Goal: Transaction & Acquisition: Purchase product/service

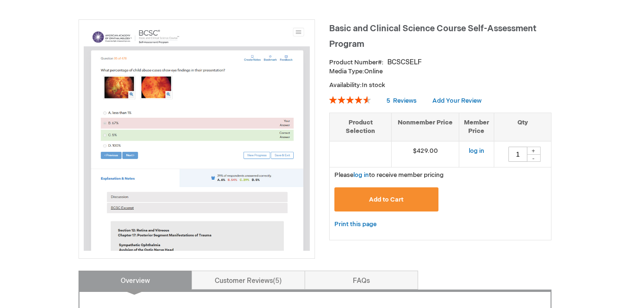
scroll to position [124, 0]
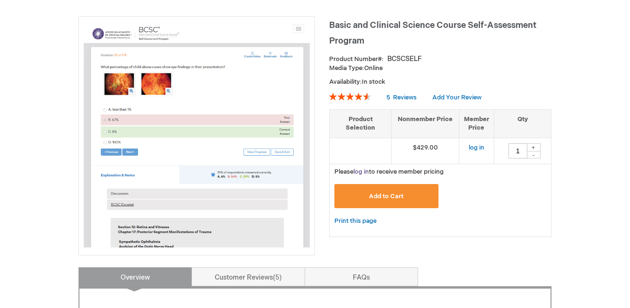
click at [360, 172] on link "log in" at bounding box center [361, 172] width 16 height 8
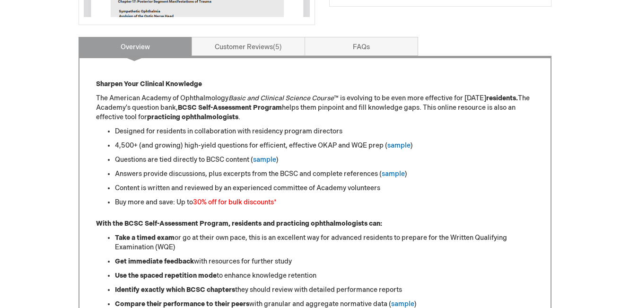
scroll to position [383, 0]
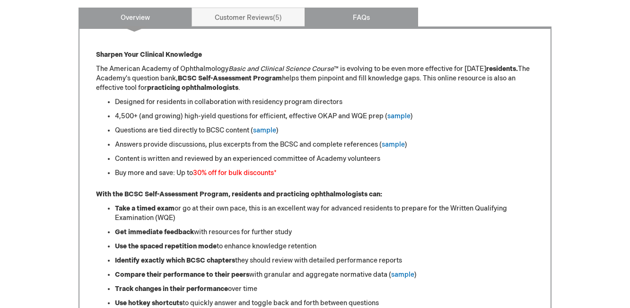
click at [360, 19] on link "FAQs" at bounding box center [360, 17] width 113 height 19
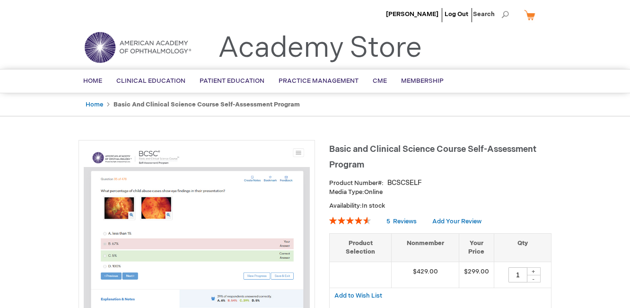
scroll to position [441, 0]
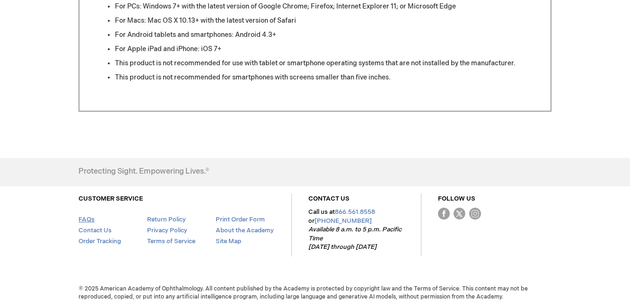
click at [86, 219] on link "FAQs" at bounding box center [86, 220] width 16 height 8
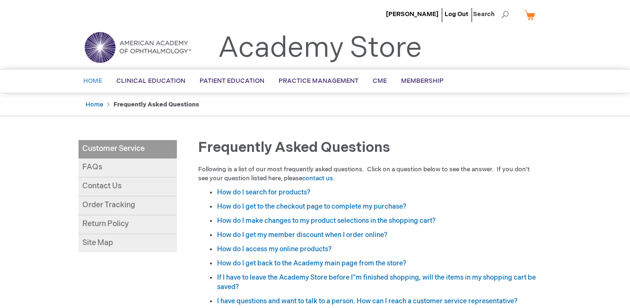
click at [96, 82] on span "Home" at bounding box center [92, 81] width 19 height 8
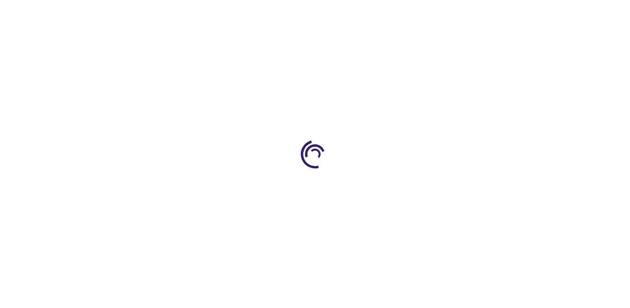
scroll to position [441, 0]
type input "1"
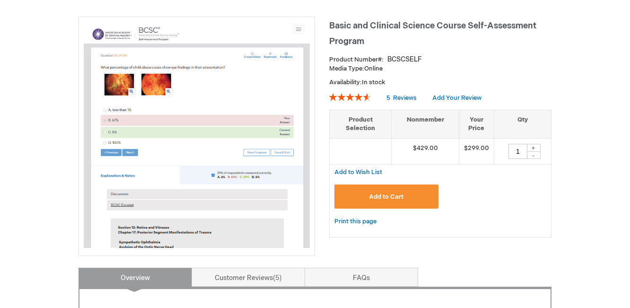
scroll to position [126, 0]
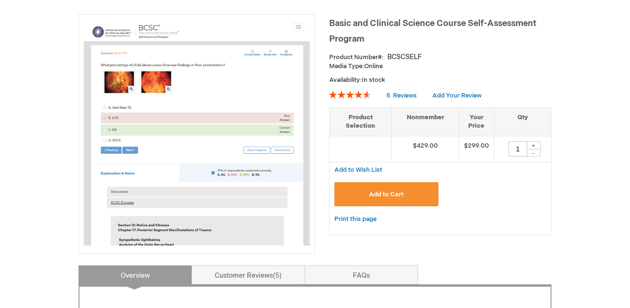
click at [380, 197] on span "Add to Cart" at bounding box center [386, 194] width 35 height 8
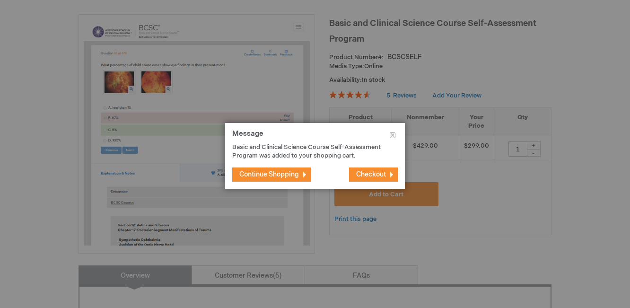
click at [387, 178] on button "Checkout" at bounding box center [373, 174] width 49 height 14
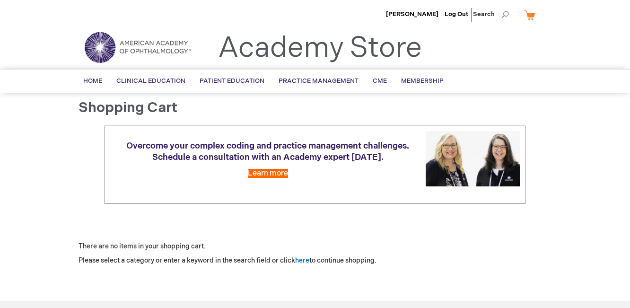
click at [527, 15] on link "My Cart" at bounding box center [533, 15] width 23 height 17
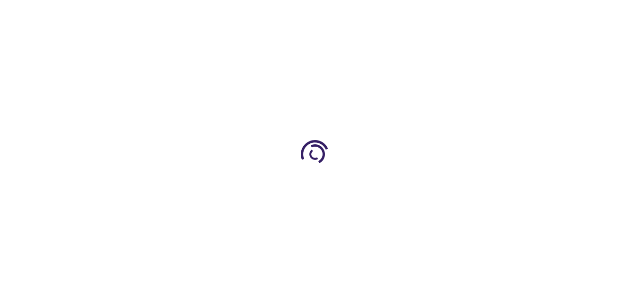
type input "1"
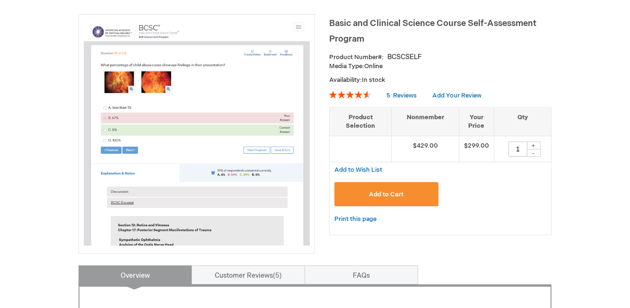
click at [406, 195] on button "Add to Cart" at bounding box center [386, 194] width 104 height 24
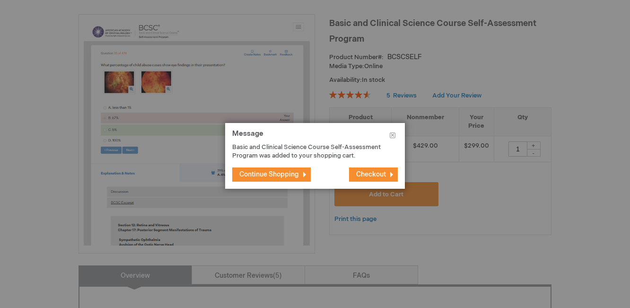
click at [285, 173] on span "Continue Shopping" at bounding box center [269, 174] width 60 height 8
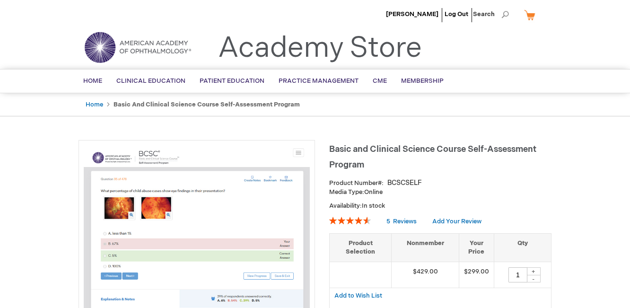
click at [533, 14] on link "My Cart" at bounding box center [533, 15] width 23 height 17
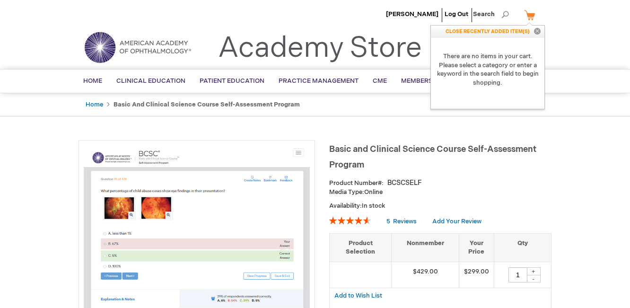
click at [537, 31] on button "Close" at bounding box center [537, 32] width 14 height 12
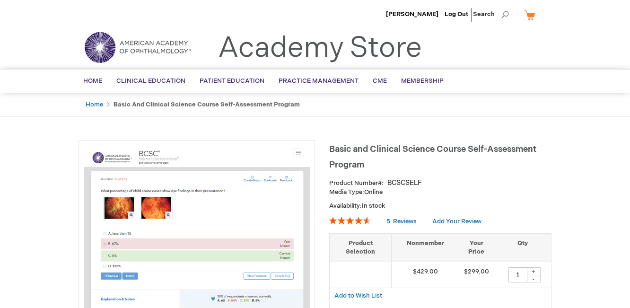
scroll to position [130, 0]
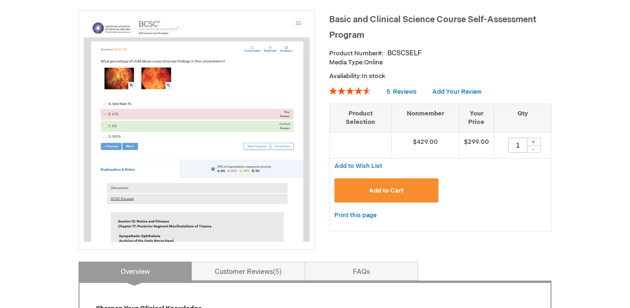
click at [399, 191] on span "Add to Cart" at bounding box center [386, 191] width 35 height 8
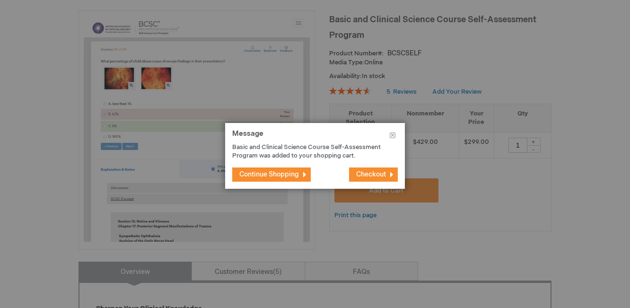
click at [383, 175] on span "Checkout" at bounding box center [371, 174] width 30 height 8
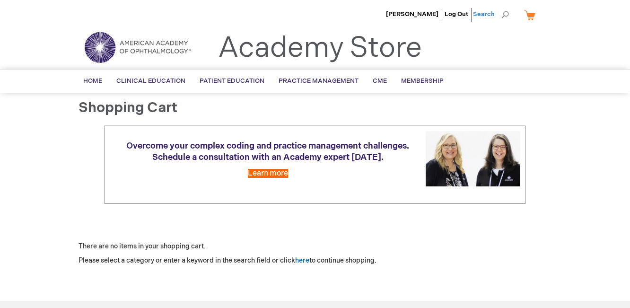
click at [506, 14] on span "Search" at bounding box center [491, 14] width 36 height 19
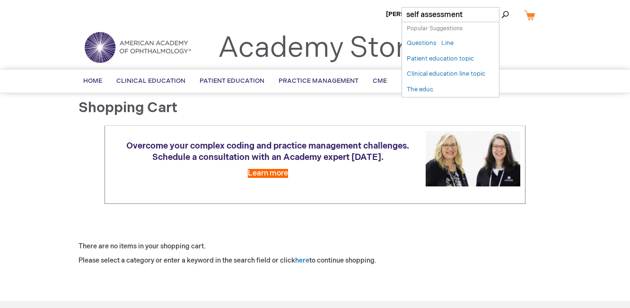
type input "self assessment"
click at [501, 7] on button "Search" at bounding box center [505, 14] width 8 height 15
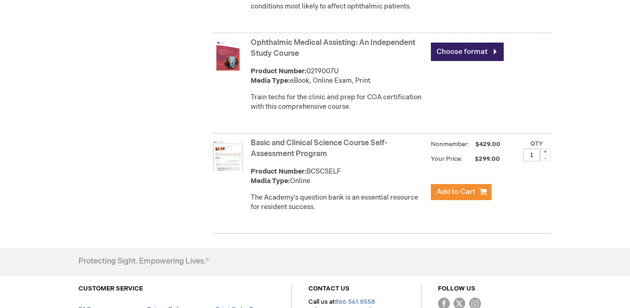
scroll to position [2300, 0]
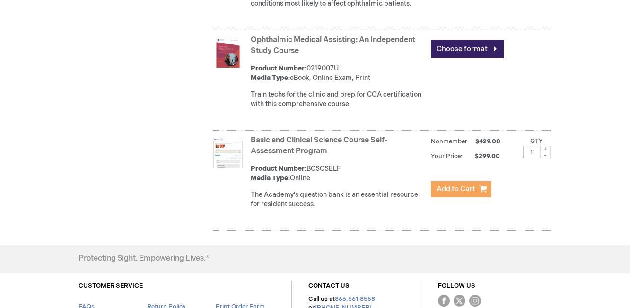
click at [455, 193] on span "Add to Cart" at bounding box center [455, 188] width 39 height 9
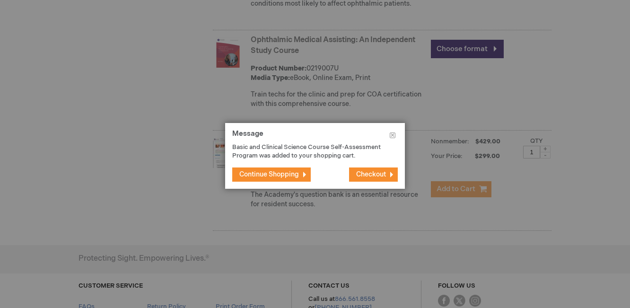
scroll to position [2309, 0]
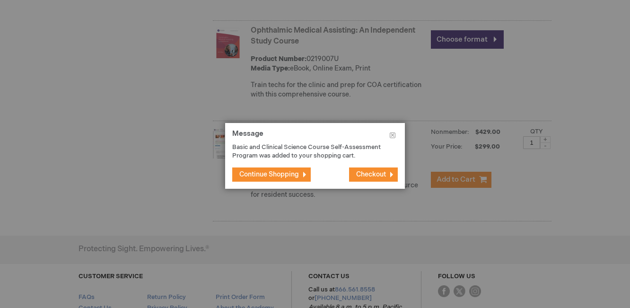
click at [376, 177] on span "Checkout" at bounding box center [371, 174] width 30 height 8
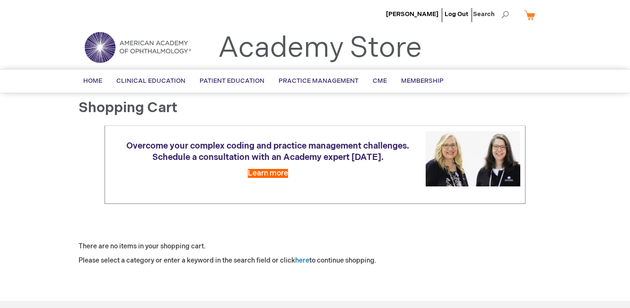
click at [529, 17] on link "My Cart" at bounding box center [533, 15] width 23 height 17
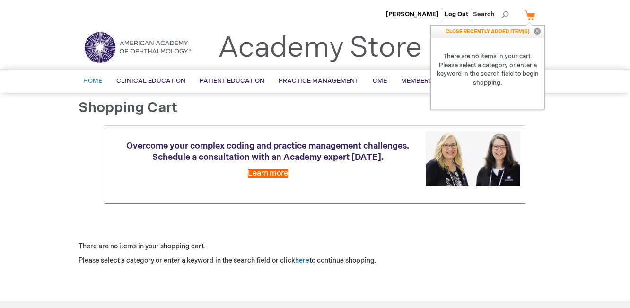
click at [93, 83] on span "Home" at bounding box center [92, 81] width 19 height 8
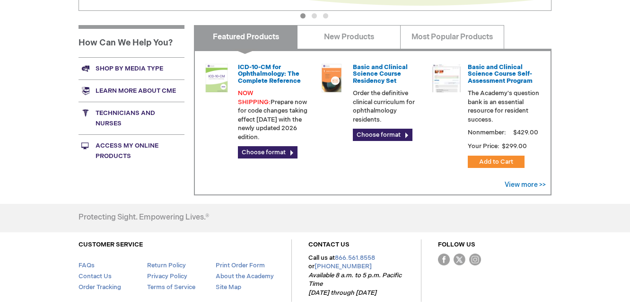
scroll to position [360, 0]
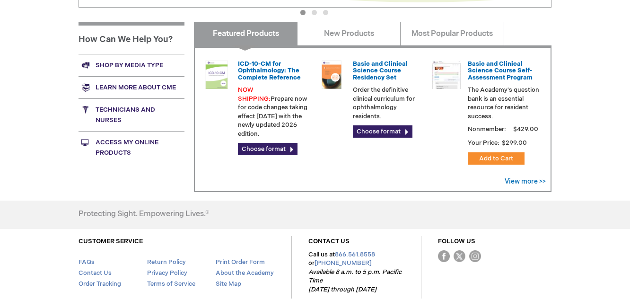
click at [136, 67] on link "Shop by media type" at bounding box center [131, 65] width 106 height 22
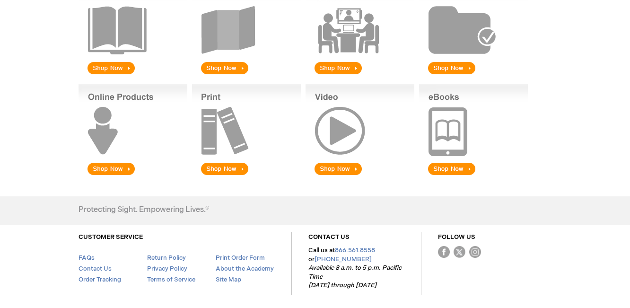
scroll to position [205, 0]
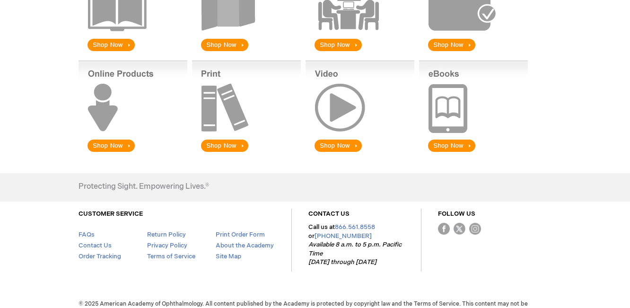
click at [112, 151] on img at bounding box center [132, 107] width 109 height 93
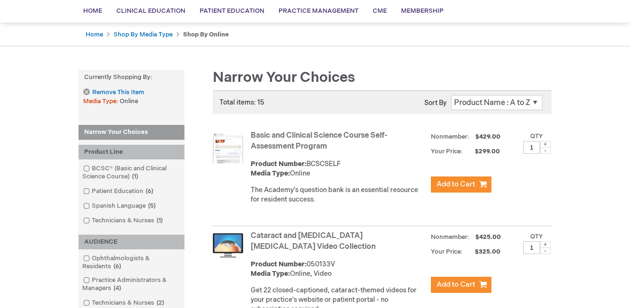
scroll to position [74, 0]
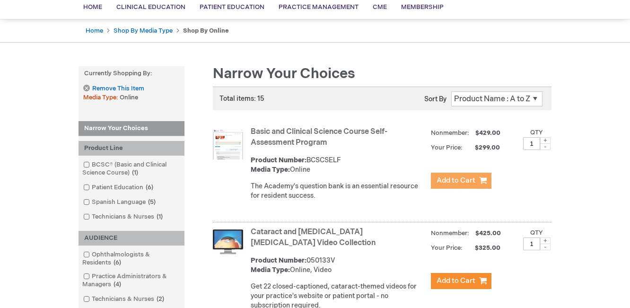
click at [450, 183] on span "Add to Cart" at bounding box center [455, 180] width 39 height 9
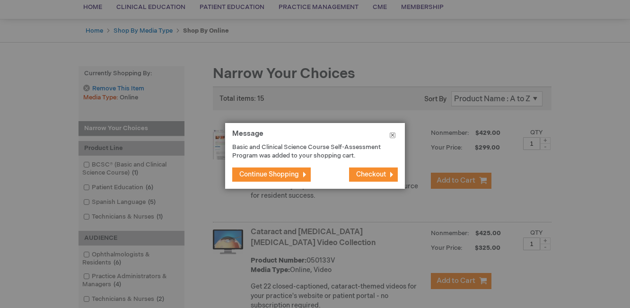
click at [390, 136] on button "Close" at bounding box center [392, 137] width 25 height 28
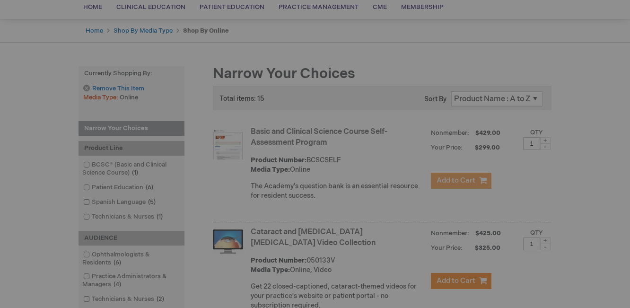
scroll to position [0, 0]
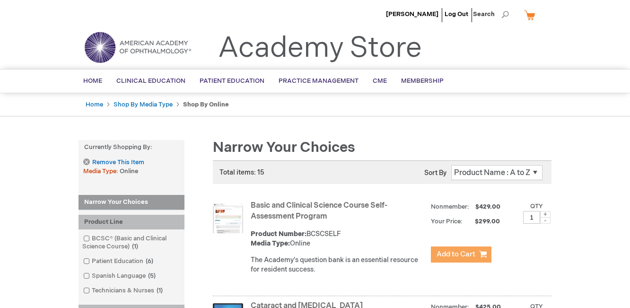
click at [463, 254] on span "Add to Cart" at bounding box center [455, 254] width 39 height 9
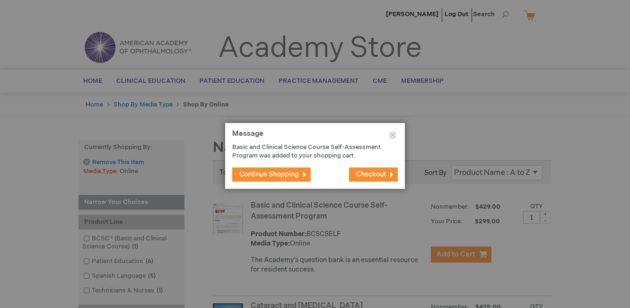
click at [357, 175] on span "Checkout" at bounding box center [371, 174] width 30 height 8
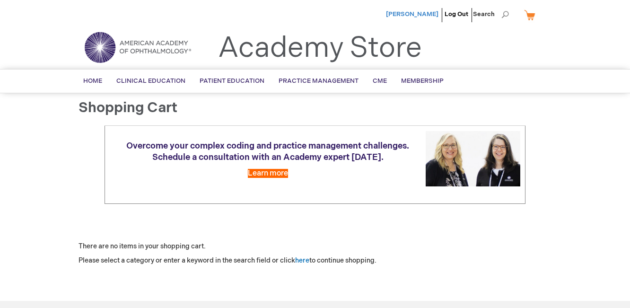
click at [423, 13] on span "[PERSON_NAME]" at bounding box center [412, 14] width 52 height 8
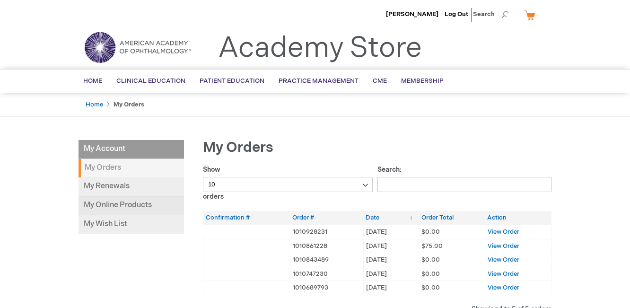
click at [118, 208] on link "My Online Products" at bounding box center [130, 205] width 105 height 19
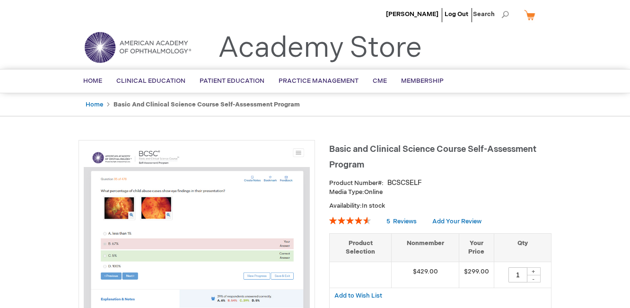
click at [417, 9] on li "[PERSON_NAME]" at bounding box center [411, 14] width 57 height 28
click at [95, 82] on span "Home" at bounding box center [92, 81] width 19 height 8
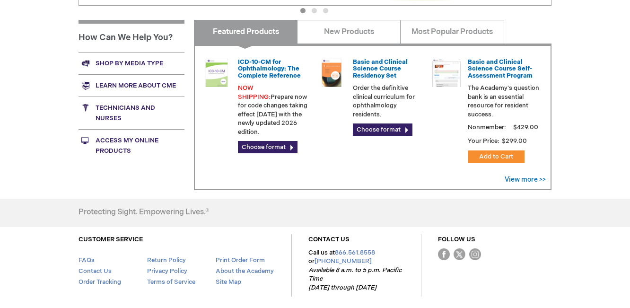
scroll to position [403, 0]
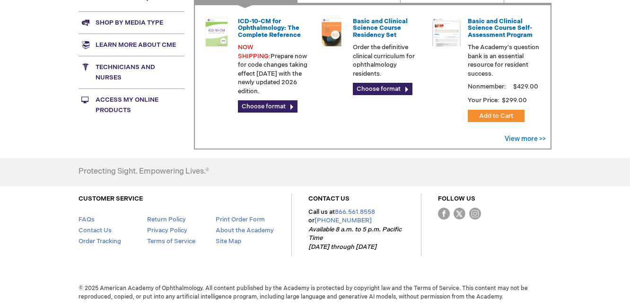
click at [119, 99] on link "Access My Online Products" at bounding box center [131, 104] width 106 height 33
